Goal: Task Accomplishment & Management: Manage account settings

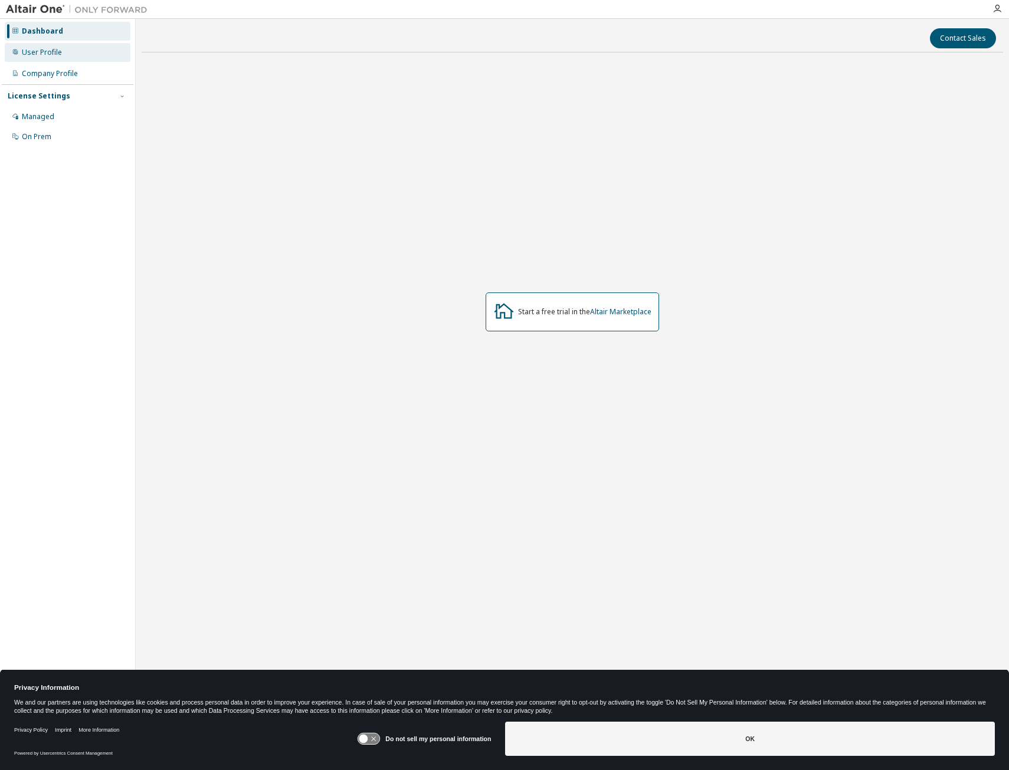
click at [48, 55] on div "User Profile" at bounding box center [42, 52] width 40 height 9
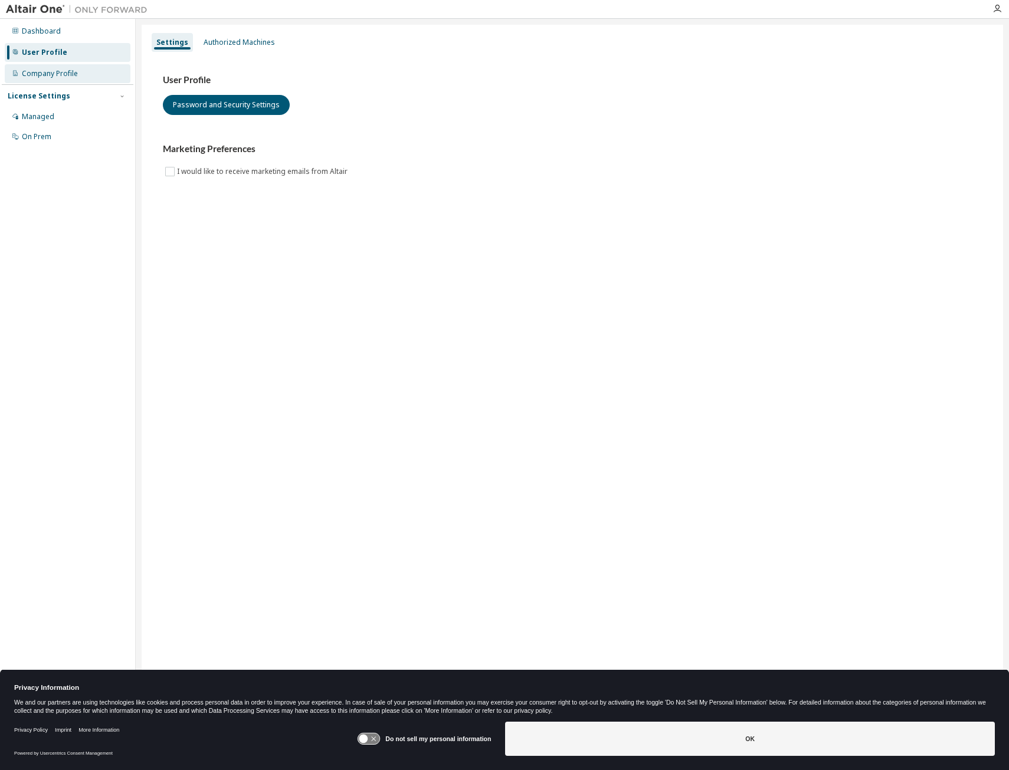
click at [51, 71] on div "Company Profile" at bounding box center [50, 73] width 56 height 9
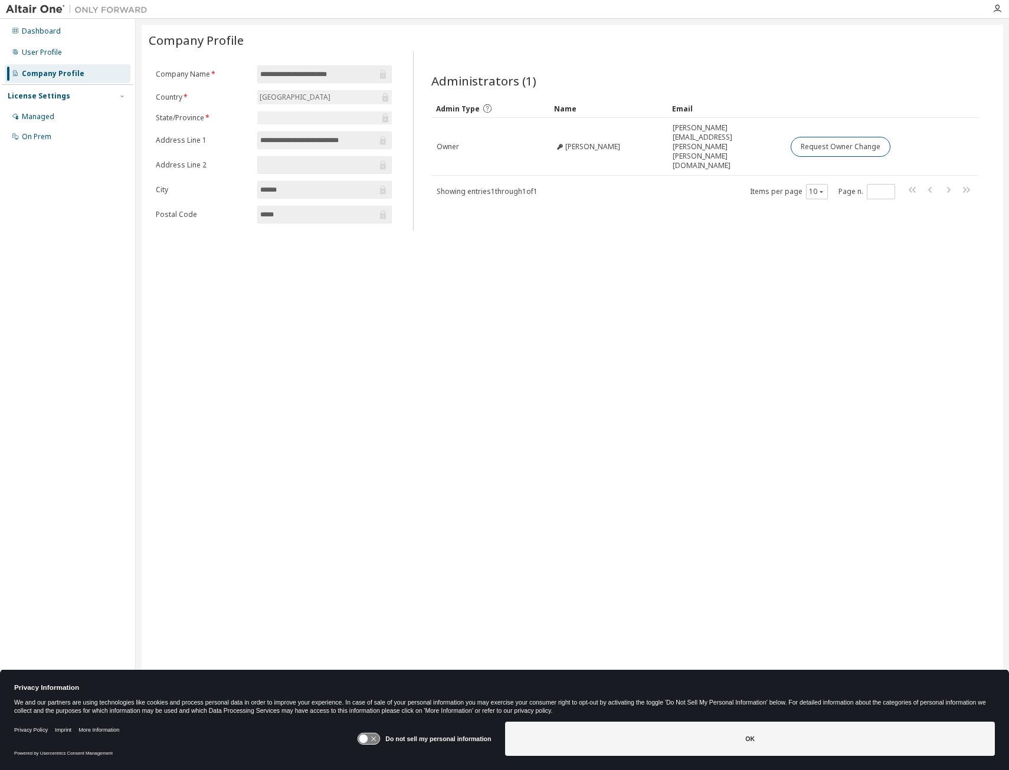
click at [57, 103] on div "License Settings Managed On Prem" at bounding box center [68, 115] width 132 height 63
